Goal: Complete application form

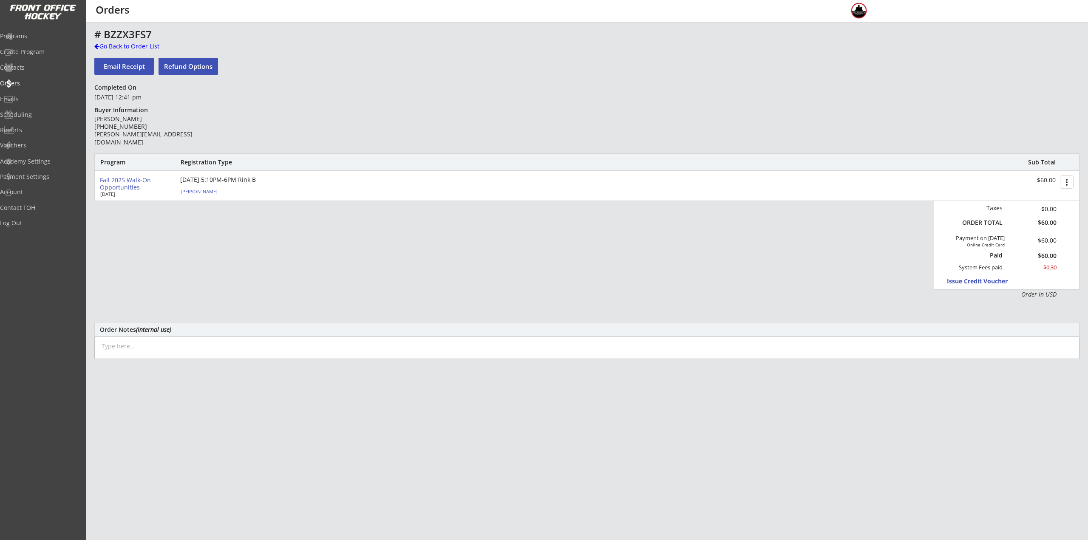
click at [189, 191] on div "[PERSON_NAME]" at bounding box center [228, 191] width 95 height 5
select select ""Youth L/XL""
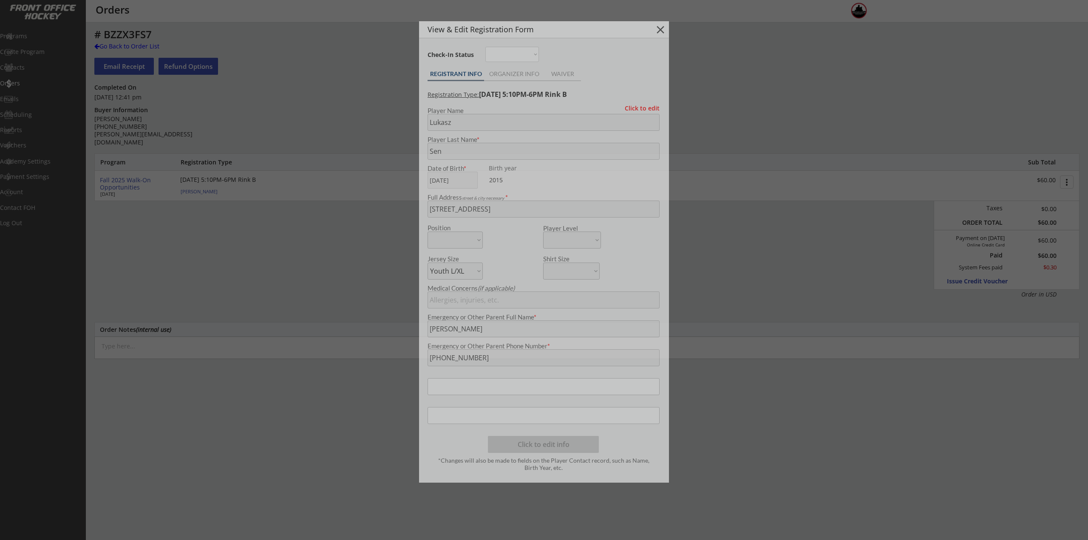
type input "2015"
type input "Patriots"
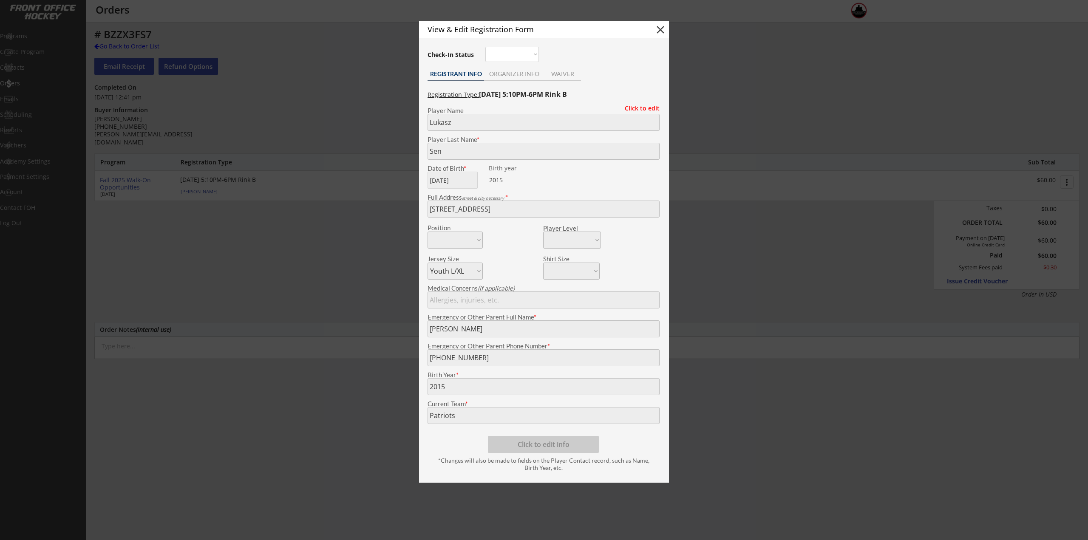
click at [539, 180] on div "2015" at bounding box center [515, 180] width 53 height 8
click at [663, 33] on button "close" at bounding box center [660, 29] width 13 height 13
select select ""PLACEHOLDER_1427118222253""
